Goal: Contribute content: Add original content to the website for others to see

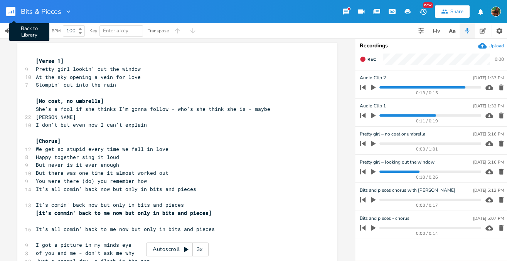
click at [11, 11] on icon "button" at bounding box center [11, 12] width 1 height 3
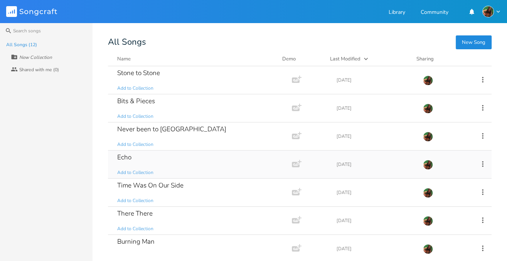
click at [124, 155] on div "Echo" at bounding box center [124, 157] width 14 height 7
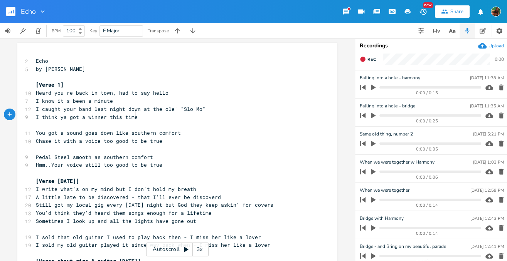
click at [148, 115] on pre "I think ya got a winner this time" at bounding box center [173, 117] width 278 height 8
click at [161, 139] on pre "Chase it with a voice too good to be true" at bounding box center [173, 141] width 278 height 8
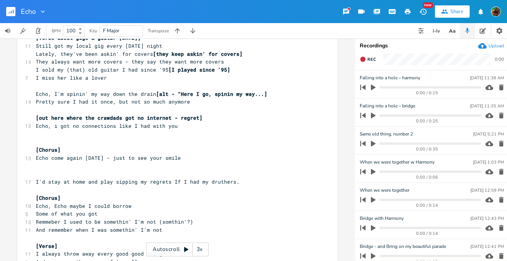
scroll to position [229, 0]
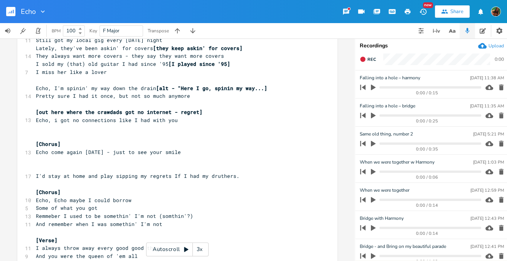
click at [151, 149] on span "Echo come again [DATE] - just to see your smile" at bounding box center [108, 152] width 145 height 7
click at [116, 149] on span "Echo come again [DATE] - just to see your smile" at bounding box center [108, 152] width 145 height 7
click at [180, 149] on span "Echo come again [DATE] - just to see your smile" at bounding box center [108, 152] width 145 height 7
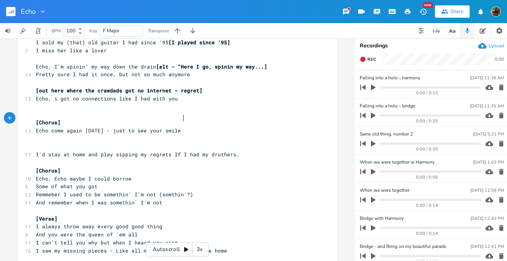
scroll to position [250, 0]
click at [185, 128] on pre "Echo come again [DATE] - just to see your smile" at bounding box center [173, 132] width 278 height 8
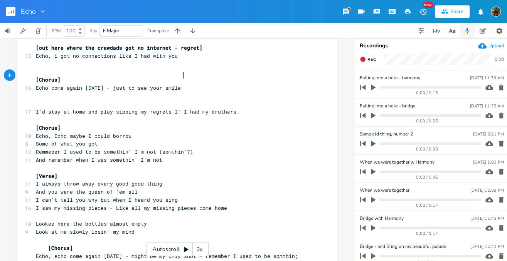
scroll to position [289, 0]
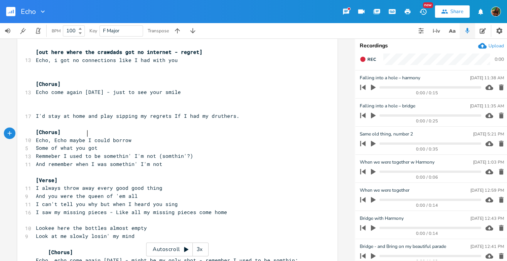
type textarea "got"
drag, startPoint x: 85, startPoint y: 133, endPoint x: 94, endPoint y: 134, distance: 9.3
click at [94, 144] on pre "Some of what you got" at bounding box center [173, 148] width 278 height 8
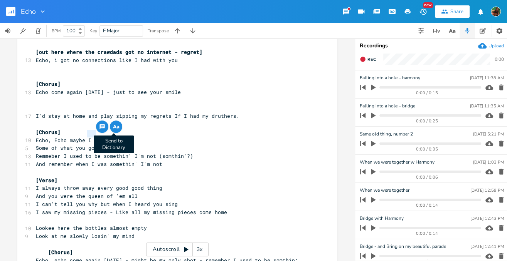
click at [113, 127] on icon "button" at bounding box center [115, 126] width 4 height 3
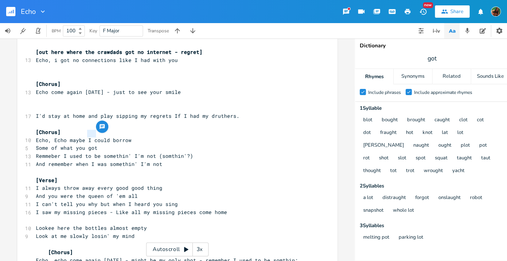
scroll to position [0, 0]
click at [414, 79] on div "Synonyms" at bounding box center [413, 76] width 38 height 15
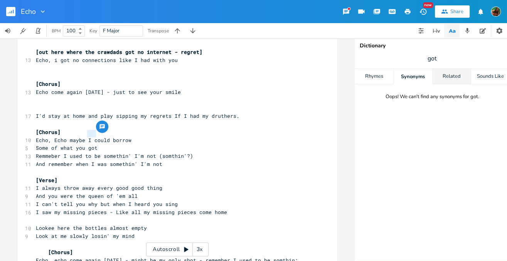
click at [451, 72] on div "Related" at bounding box center [452, 76] width 38 height 15
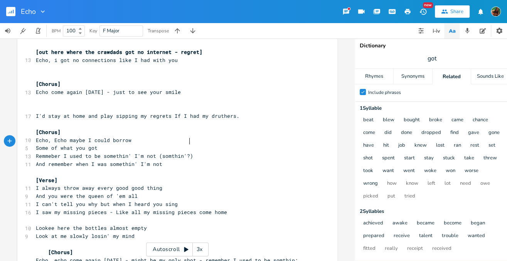
click at [278, 160] on pre "And remember when I was somethin' I'm not" at bounding box center [173, 164] width 278 height 8
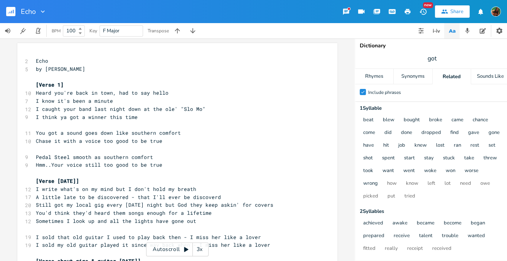
click at [11, 13] on icon "button" at bounding box center [11, 12] width 1 height 3
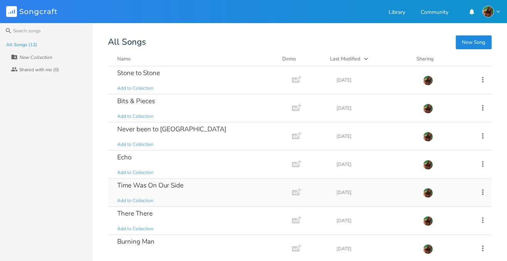
click at [168, 182] on div "Time Was On Our Side" at bounding box center [150, 185] width 66 height 7
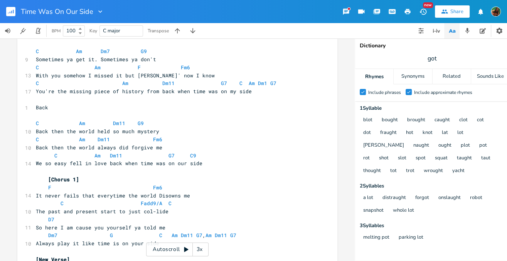
scroll to position [50, 0]
